Goal: Task Accomplishment & Management: Complete application form

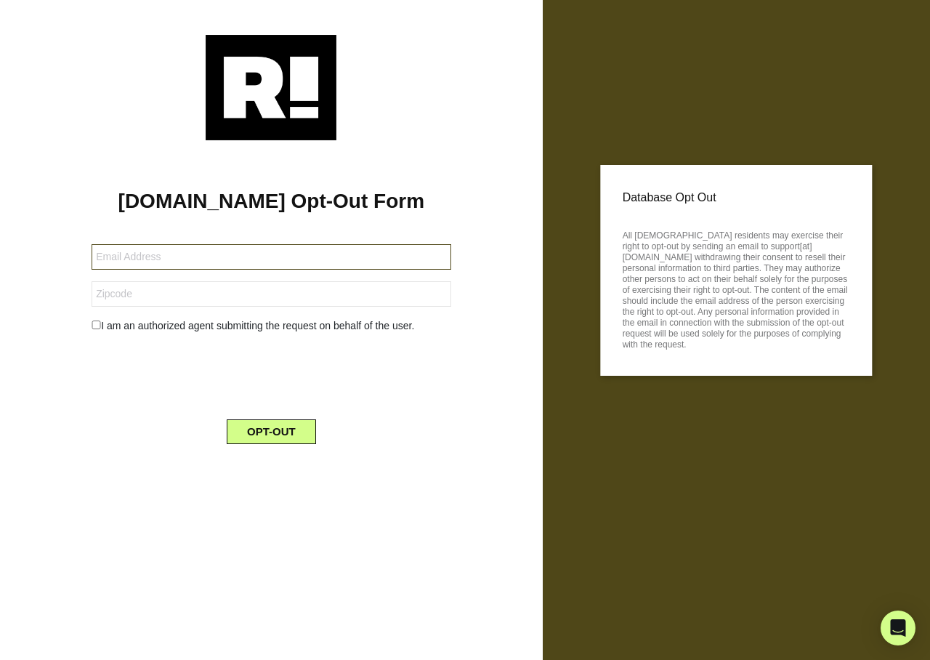
type input "[EMAIL_ADDRESS][DOMAIN_NAME]"
type input "77066"
type input "bertiec1946@yahoo.com"
type input "04011946"
type input "[EMAIL_ADDRESS][DOMAIN_NAME]"
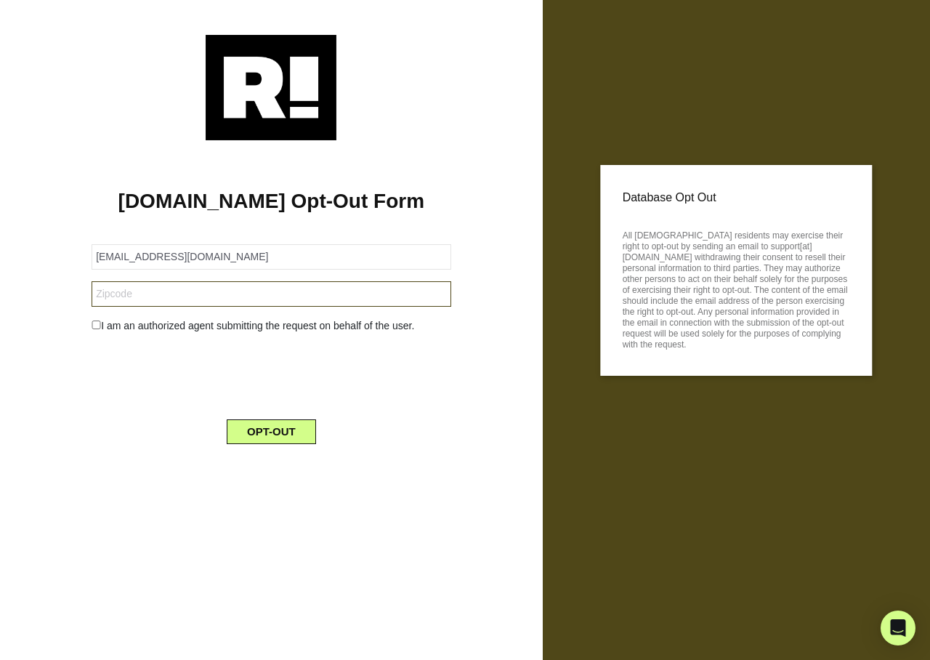
type input "04011946"
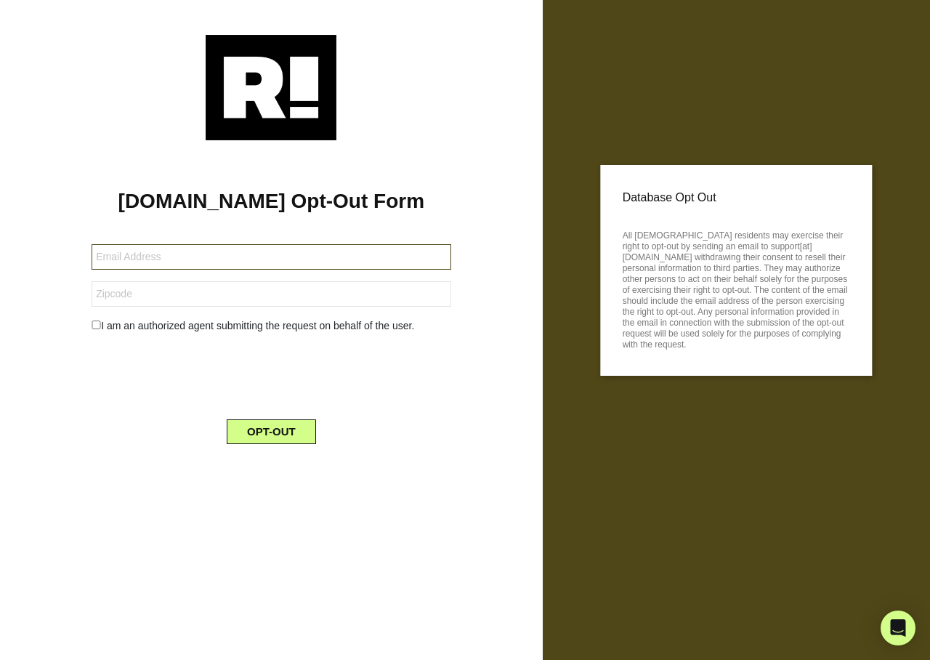
type input "[EMAIL_ADDRESS][DOMAIN_NAME]"
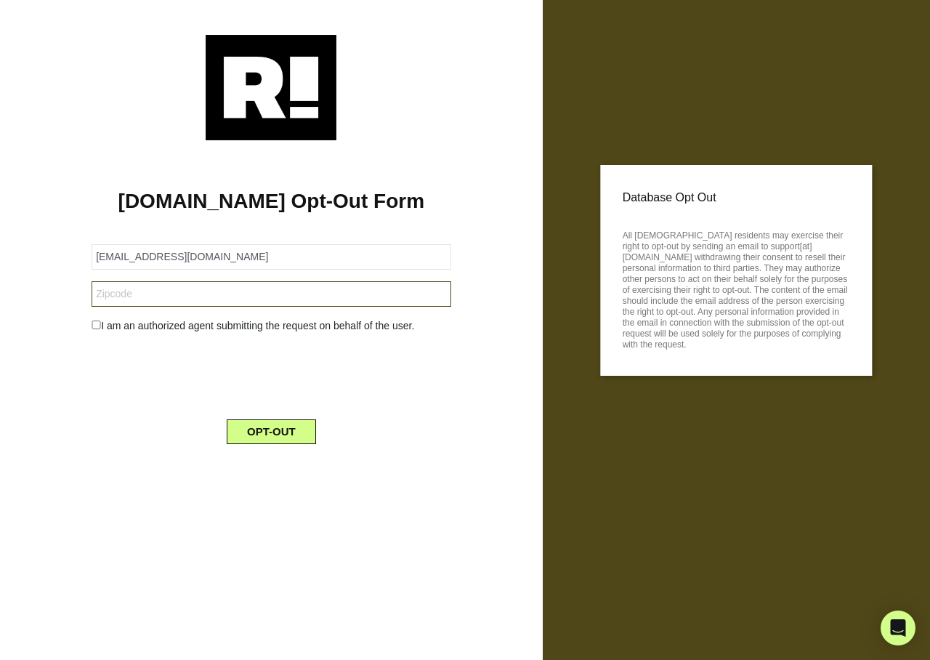
type input "04011946"
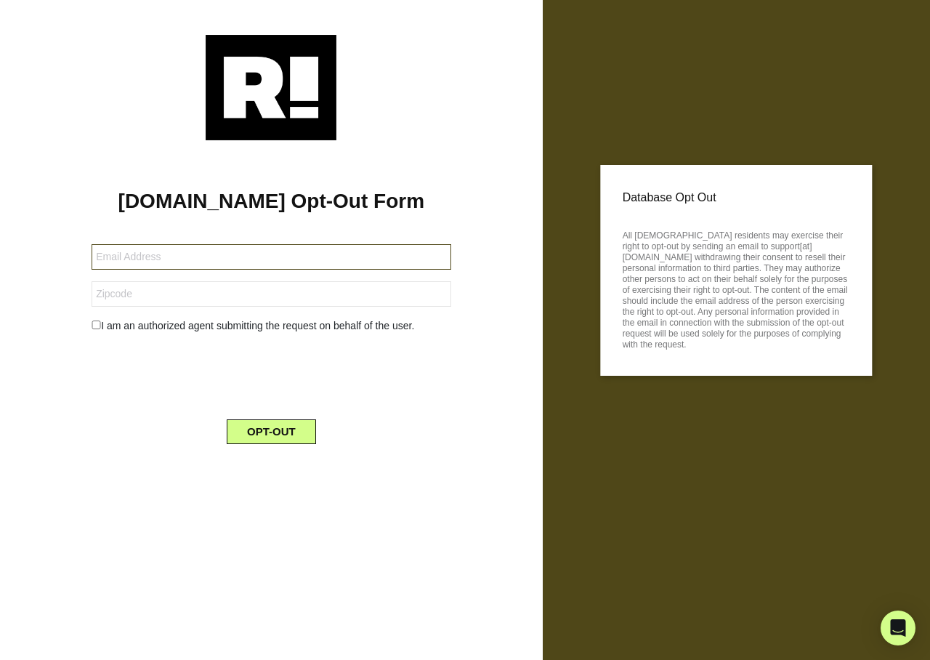
type input "[EMAIL_ADDRESS][DOMAIN_NAME]"
type input "04011946"
type input "[EMAIL_ADDRESS][DOMAIN_NAME]"
type input "04011946"
